Goal: Task Accomplishment & Management: Use online tool/utility

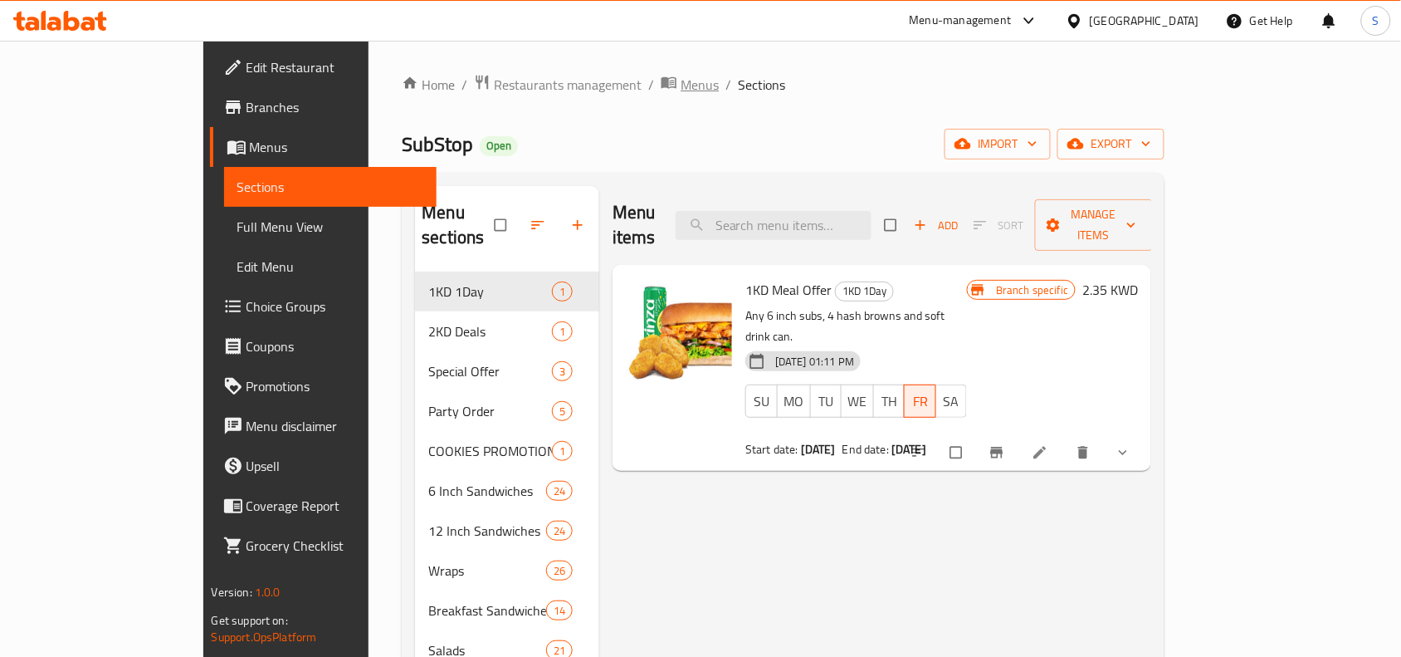
click at [681, 84] on span "Menus" at bounding box center [700, 85] width 38 height 20
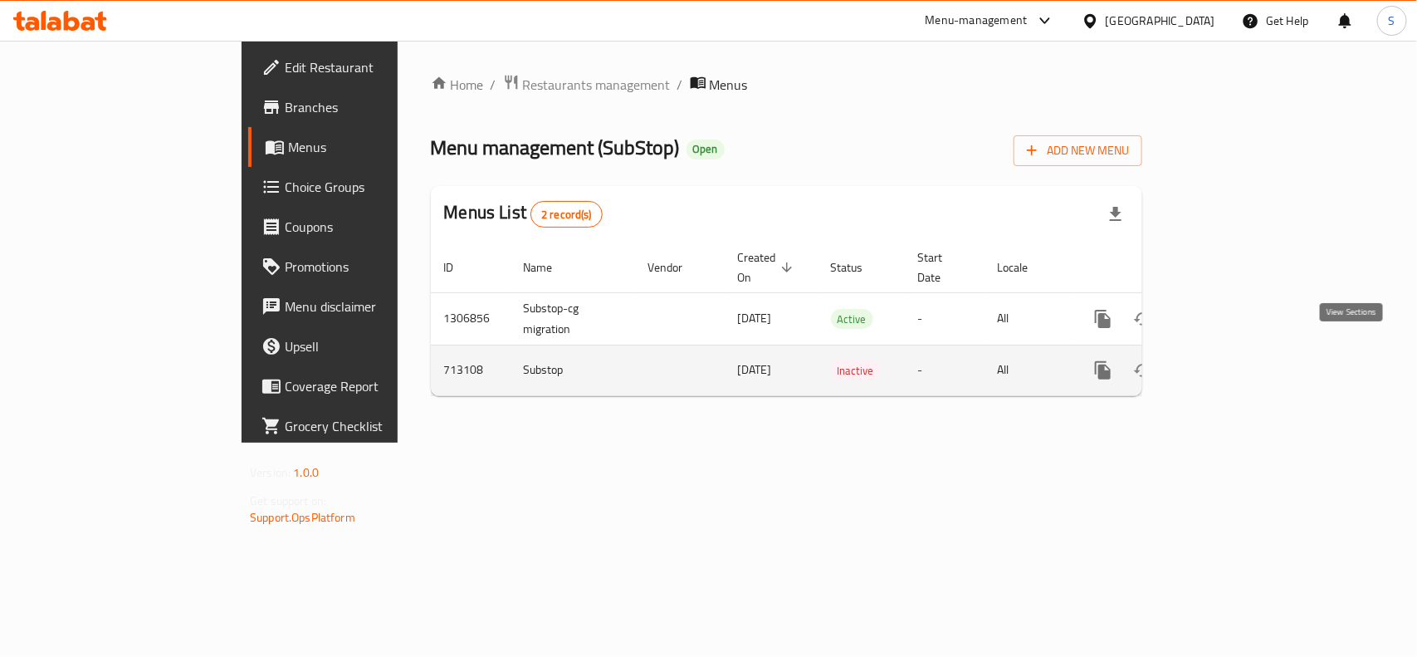
click at [1233, 360] on icon "enhanced table" at bounding box center [1223, 370] width 20 height 20
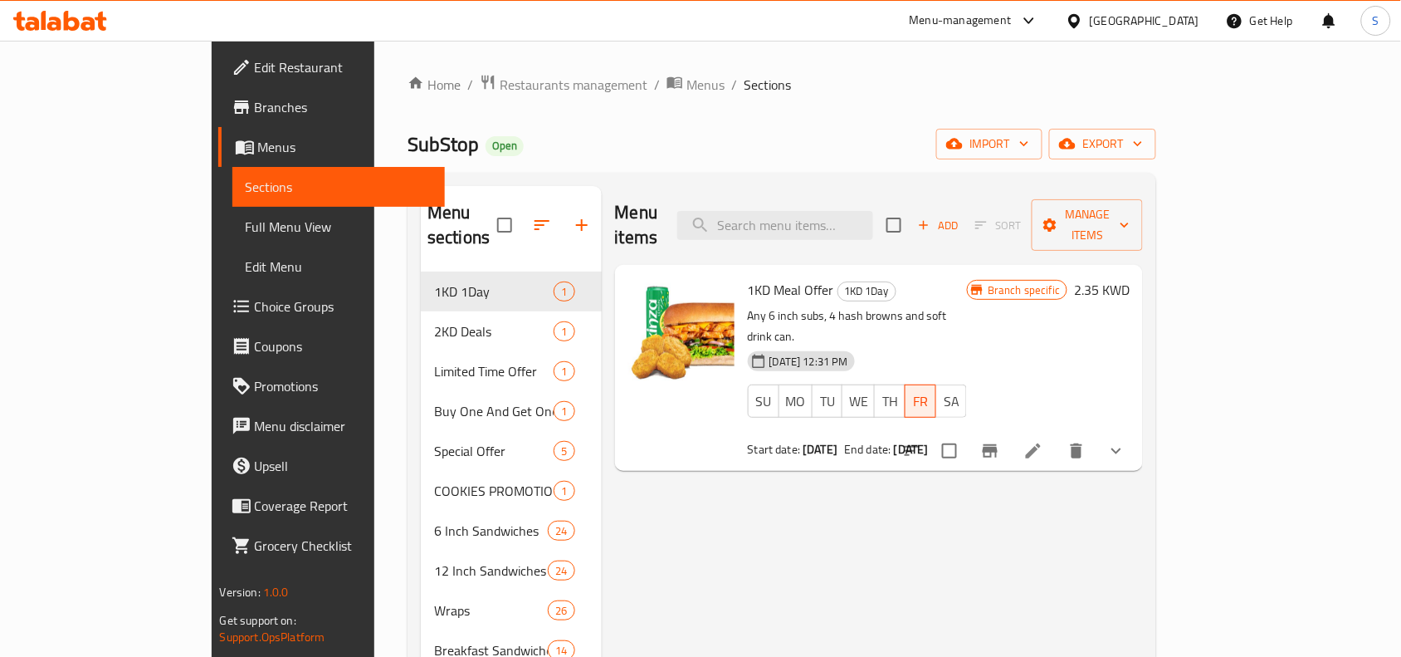
click at [707, 92] on ol "Home / Restaurants management / Menus / Sections" at bounding box center [782, 85] width 749 height 22
click at [687, 81] on span "Menus" at bounding box center [706, 85] width 38 height 20
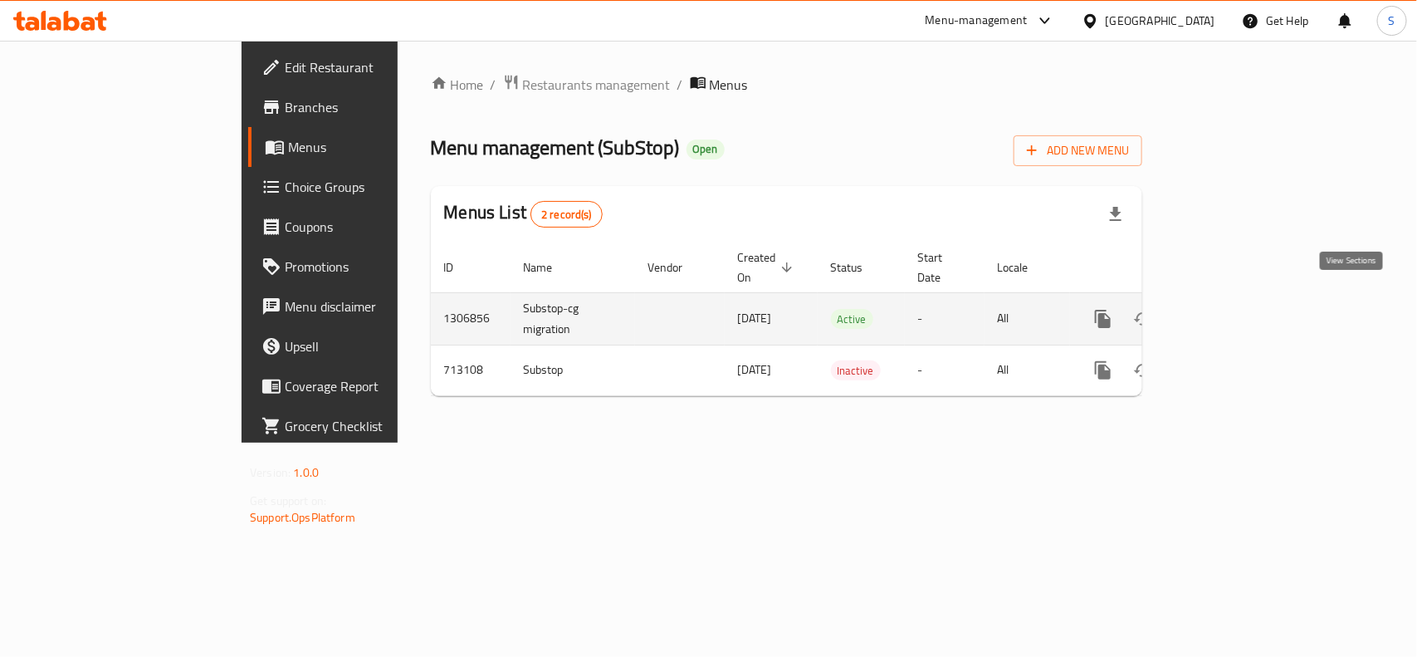
click at [1233, 309] on icon "enhanced table" at bounding box center [1223, 319] width 20 height 20
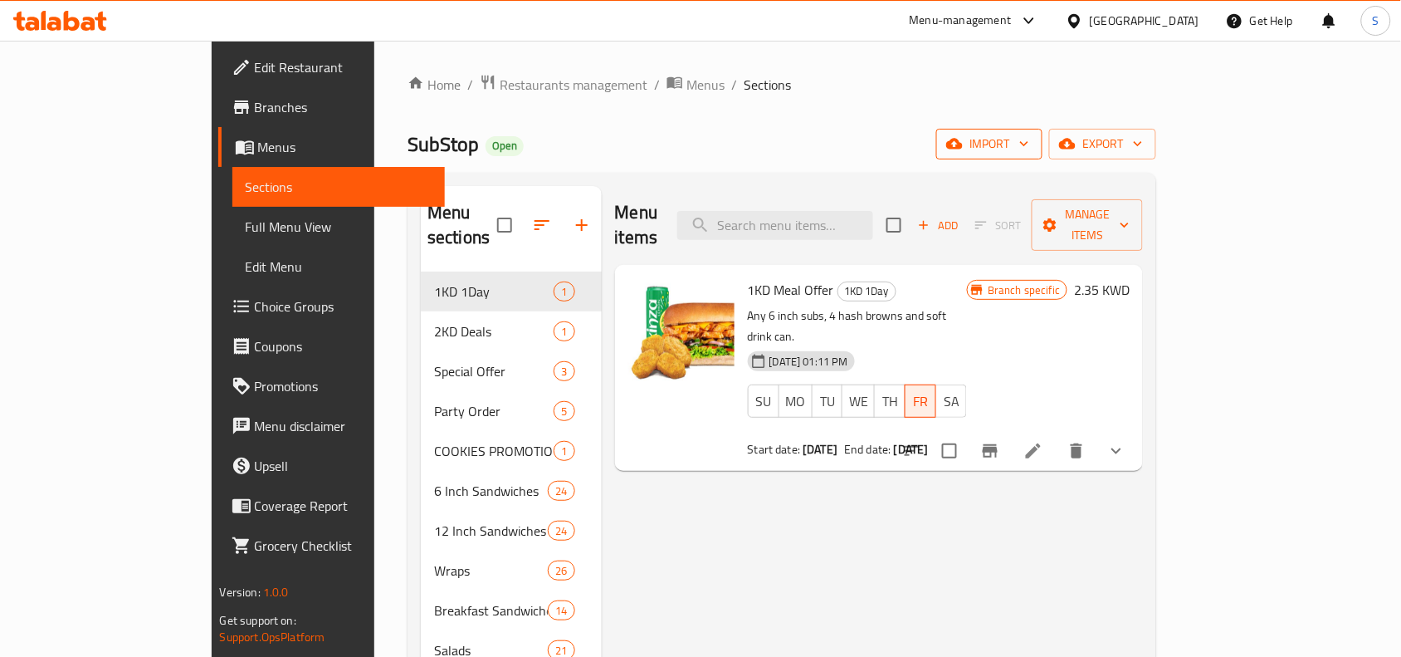
click at [1029, 134] on span "import" at bounding box center [990, 144] width 80 height 21
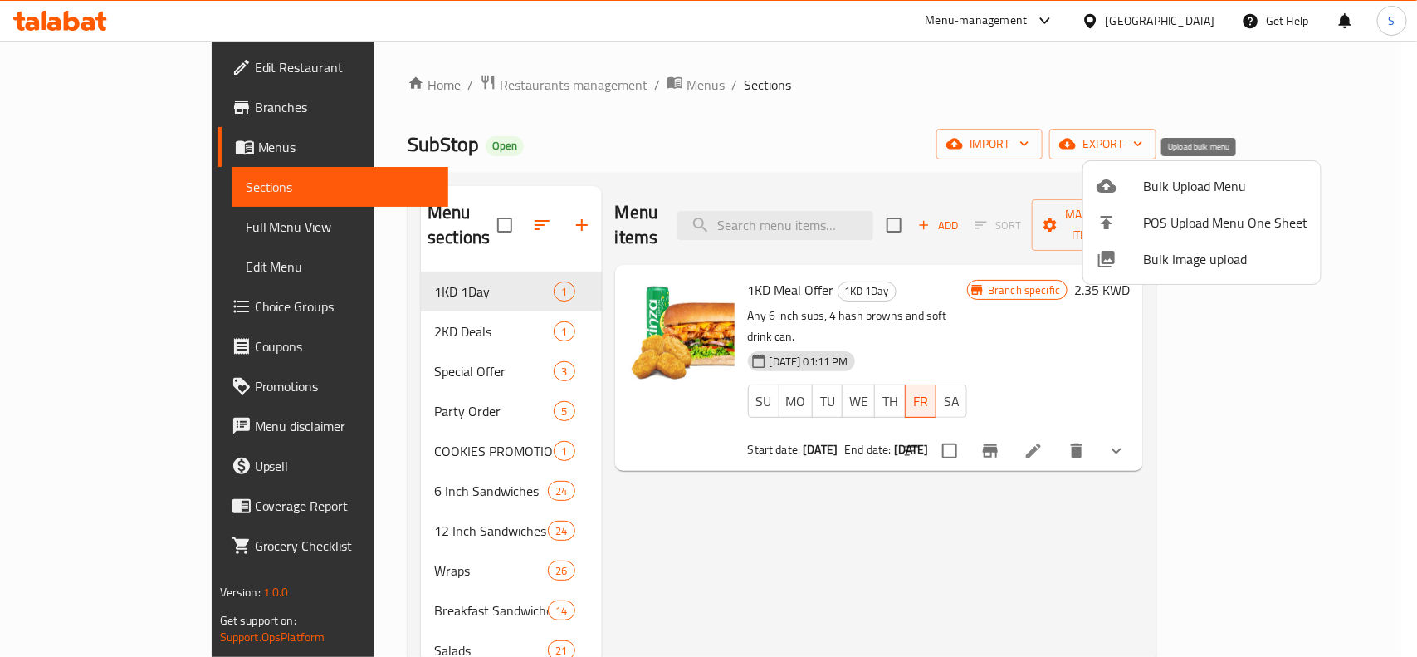
click at [1171, 185] on span "Bulk Upload Menu" at bounding box center [1225, 186] width 164 height 20
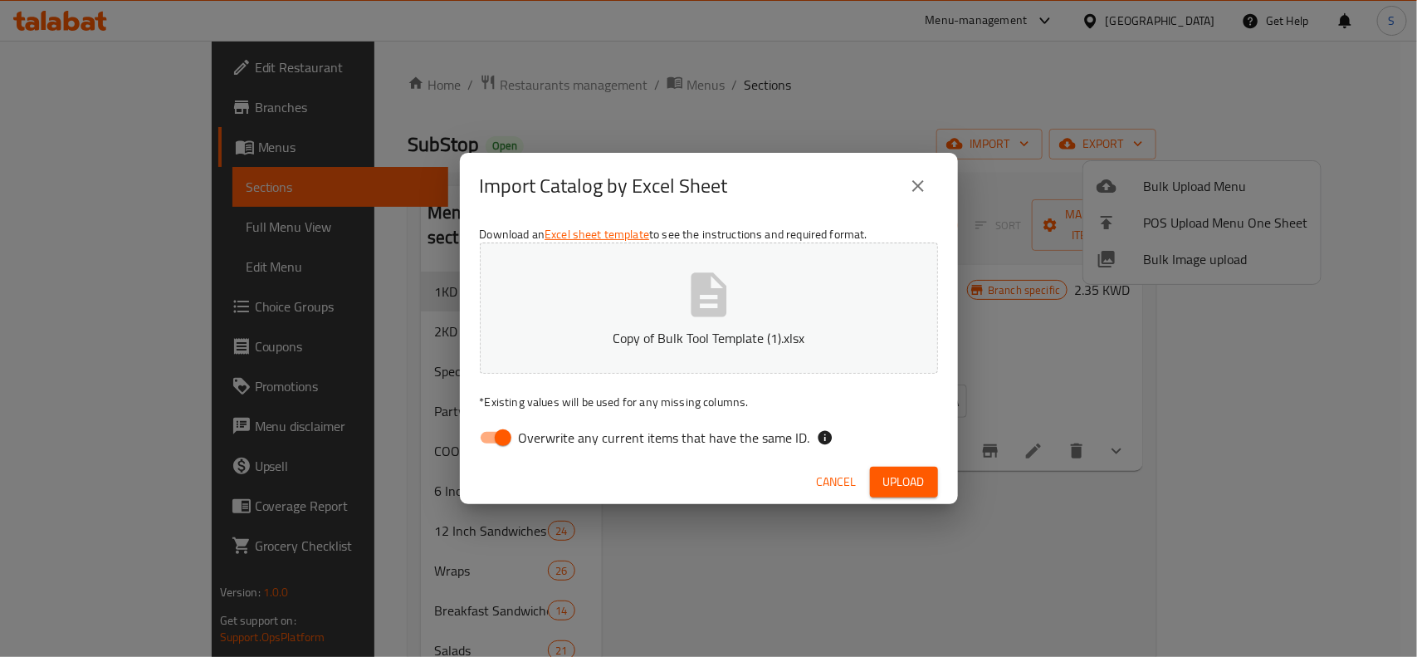
click at [494, 432] on input "Overwrite any current items that have the same ID." at bounding box center [503, 438] width 95 height 32
checkbox input "false"
click at [907, 469] on button "Upload" at bounding box center [904, 482] width 68 height 31
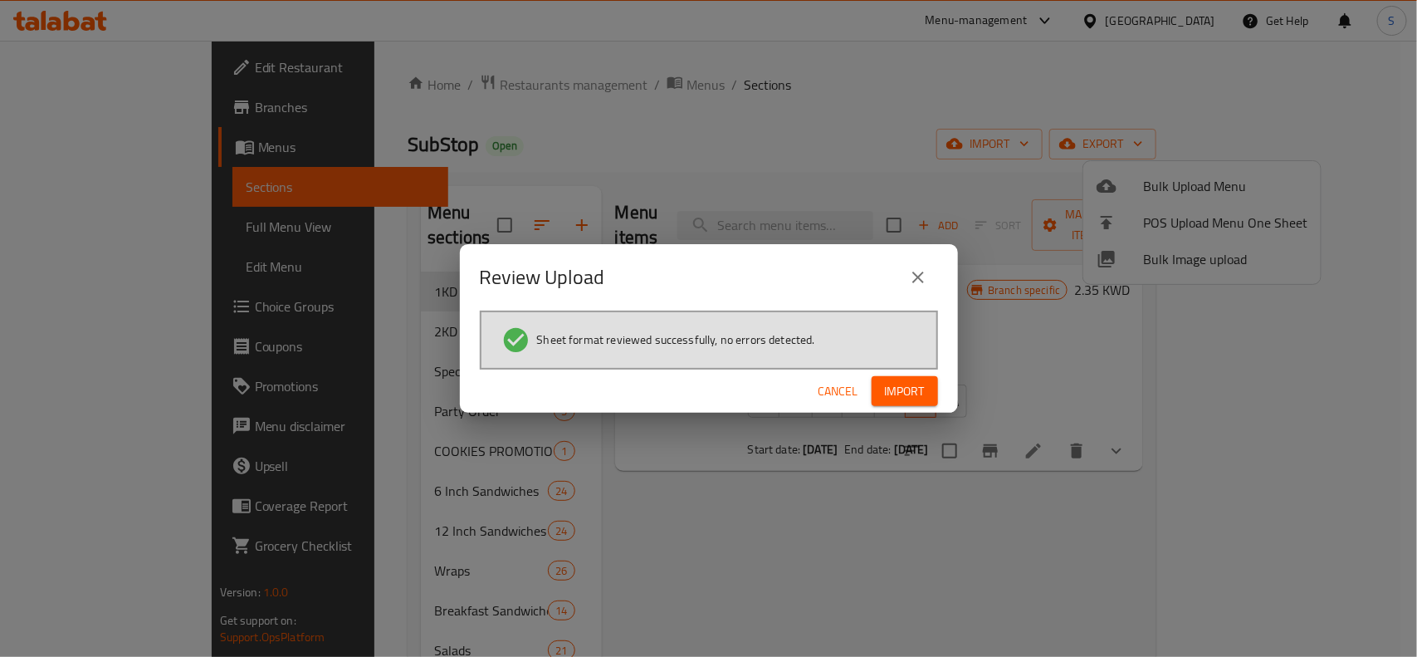
click at [888, 400] on span "Import" at bounding box center [905, 391] width 40 height 21
click at [923, 388] on span "Import" at bounding box center [905, 391] width 40 height 21
click at [907, 387] on span "Import" at bounding box center [905, 391] width 40 height 21
click at [902, 397] on span "Import" at bounding box center [905, 391] width 40 height 21
